Goal: Obtain resource: Download file/media

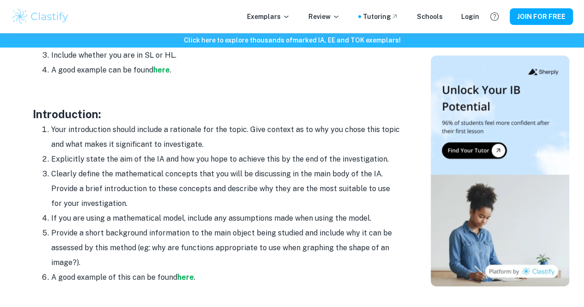
scroll to position [572, 0]
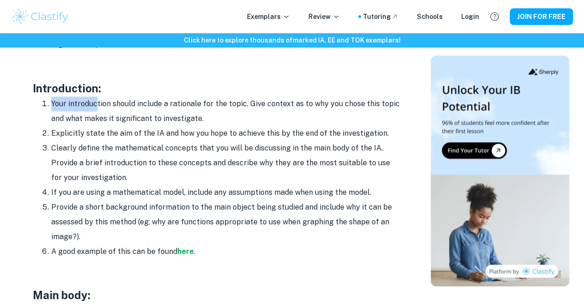
drag, startPoint x: 43, startPoint y: 105, endPoint x: 95, endPoint y: 110, distance: 51.9
click at [95, 110] on li "Your introduction should include a rationale for the topic. Give context as to …" at bounding box center [226, 111] width 351 height 30
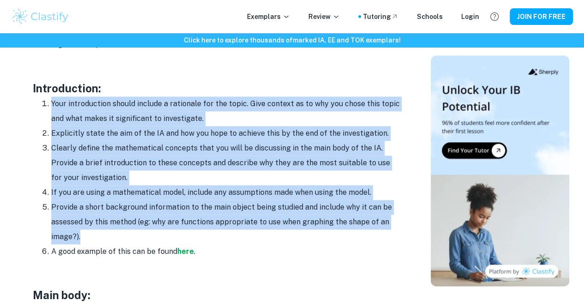
drag, startPoint x: 42, startPoint y: 107, endPoint x: 192, endPoint y: 235, distance: 198.1
click at [192, 235] on ol "Your introduction should include a rationale for the topic. Give context as to …" at bounding box center [217, 177] width 369 height 162
copy ol "Your introduction should include a rationale for the topic. Give context as to …"
click at [181, 254] on strong "here" at bounding box center [185, 251] width 17 height 9
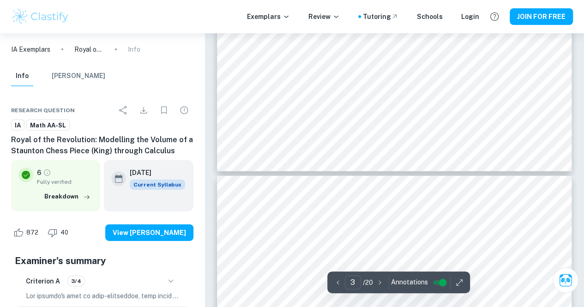
scroll to position [1366, 0]
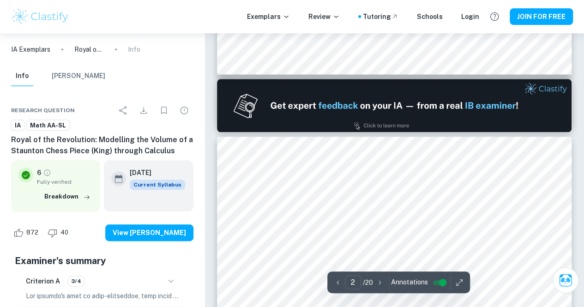
type input "1"
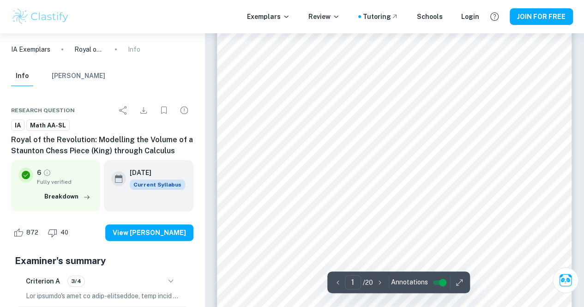
scroll to position [0, 0]
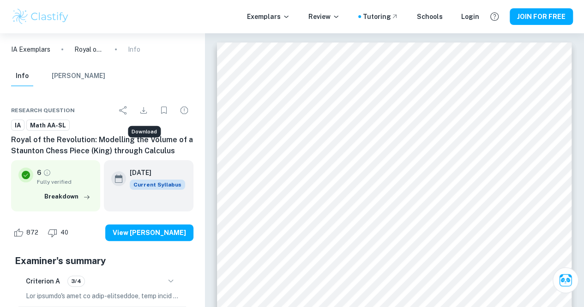
click at [144, 109] on icon "Download" at bounding box center [143, 110] width 11 height 11
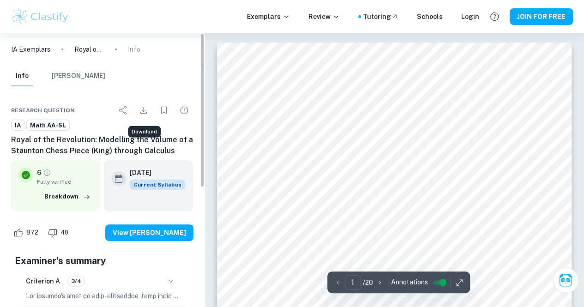
click at [143, 111] on icon "Download" at bounding box center [143, 110] width 6 height 6
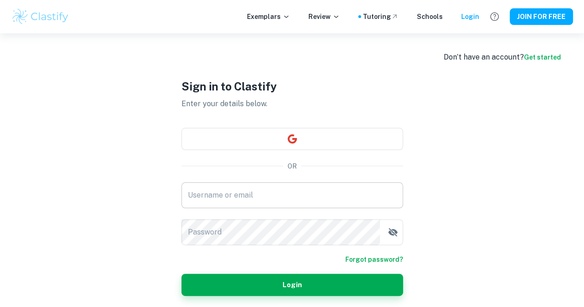
click at [258, 202] on input "Username or email" at bounding box center [292, 195] width 222 height 26
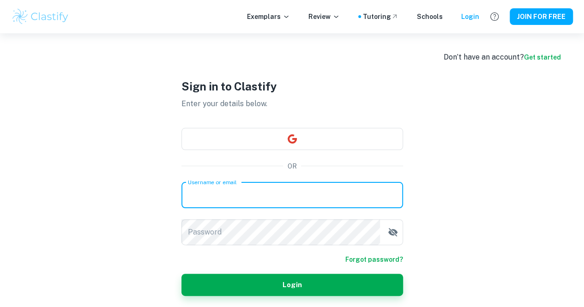
type input "isabella.vayanos@isn-nice.com"
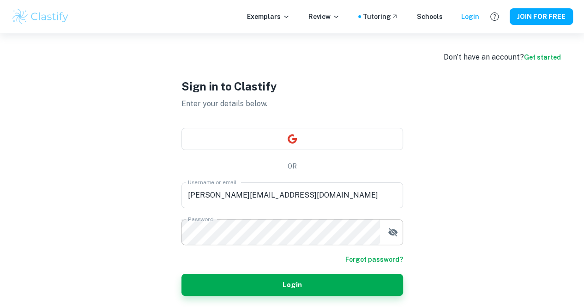
click at [392, 230] on icon "button" at bounding box center [392, 232] width 9 height 8
click at [392, 230] on icon "button" at bounding box center [392, 231] width 9 height 6
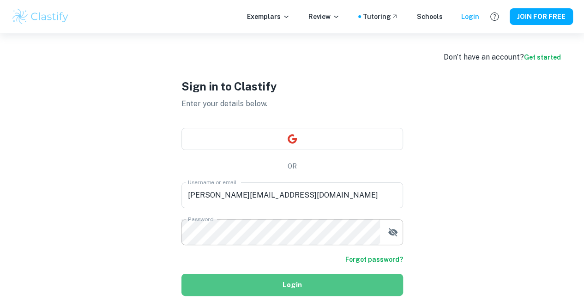
click at [296, 282] on button "Login" at bounding box center [292, 285] width 222 height 22
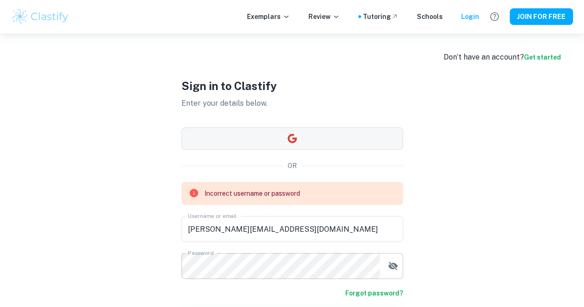
click at [325, 134] on button "button" at bounding box center [292, 138] width 222 height 22
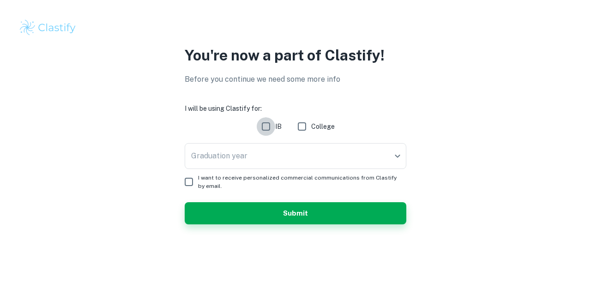
click at [264, 125] on input "IB" at bounding box center [266, 126] width 18 height 18
checkbox input "true"
click at [269, 152] on body "We value your privacy We use cookies to enhance your browsing experience, serve…" at bounding box center [295, 153] width 591 height 307
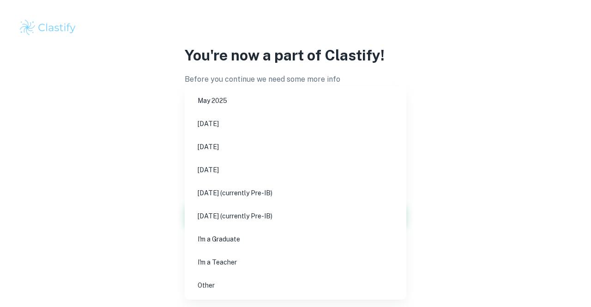
click at [225, 144] on li "[DATE]" at bounding box center [295, 146] width 214 height 21
type input "M26"
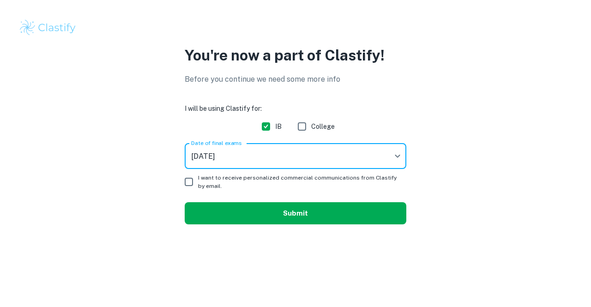
click at [288, 211] on button "Submit" at bounding box center [296, 213] width 222 height 22
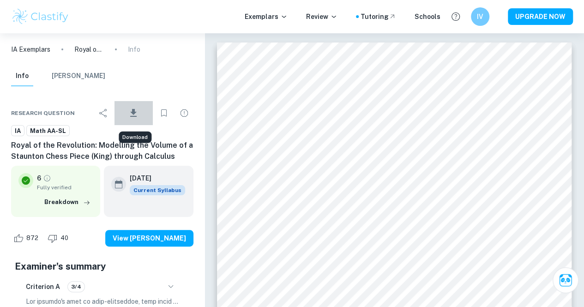
click at [136, 114] on icon "Download" at bounding box center [133, 113] width 11 height 11
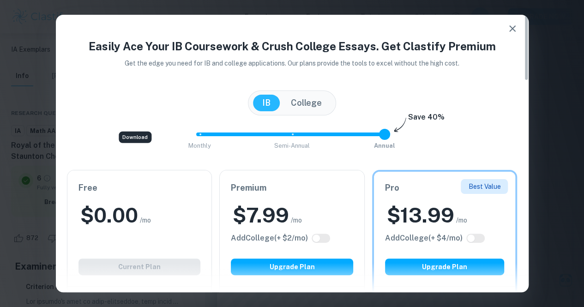
click at [138, 215] on h2 "$ 0.00" at bounding box center [109, 215] width 58 height 27
click at [511, 31] on icon "button" at bounding box center [512, 28] width 11 height 11
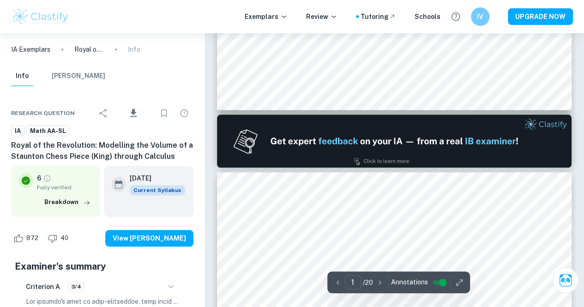
type input "2"
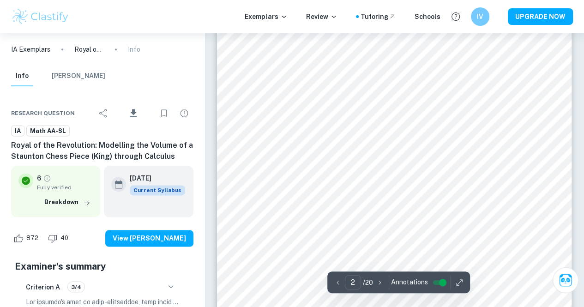
scroll to position [609, 0]
click at [460, 281] on icon "button" at bounding box center [459, 282] width 9 height 9
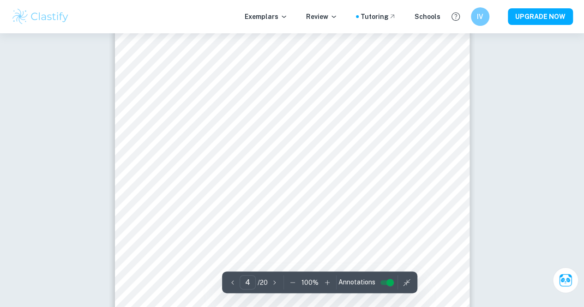
scroll to position [1554, 0]
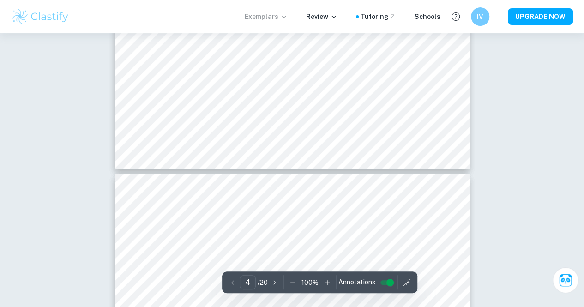
type input "3"
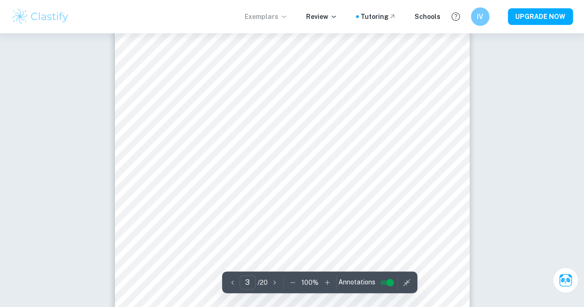
scroll to position [1204, 0]
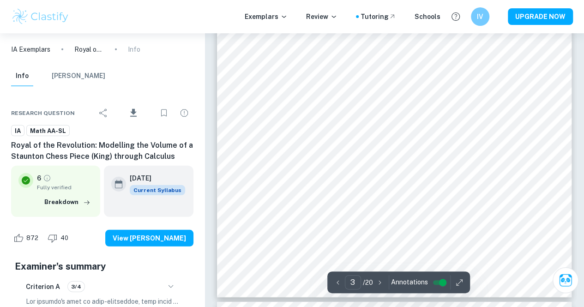
scroll to position [1188, 0]
